Goal: Task Accomplishment & Management: Use online tool/utility

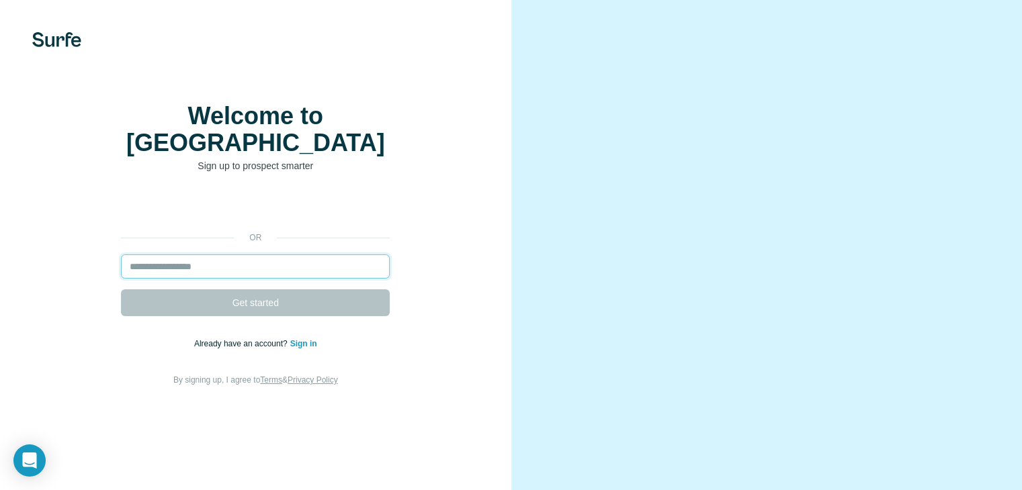
click at [261, 279] on input "email" at bounding box center [255, 267] width 269 height 24
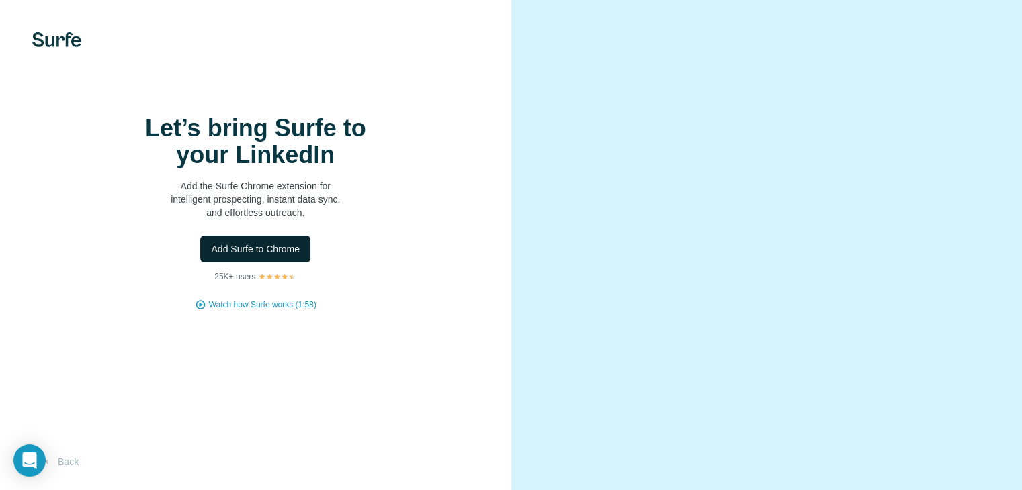
click at [263, 256] on span "Add Surfe to Chrome" at bounding box center [255, 249] width 89 height 13
click at [242, 256] on span "Add Surfe to Chrome" at bounding box center [255, 249] width 89 height 13
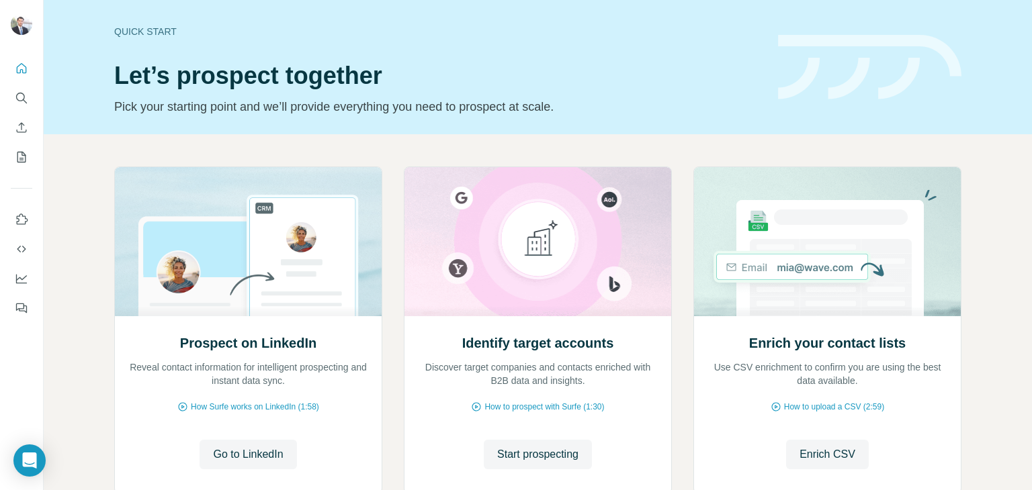
click at [552, 17] on div "Quick start Let’s prospect together Pick your starting point and we’ll provide …" at bounding box center [538, 67] width 988 height 134
